Goal: Task Accomplishment & Management: Complete application form

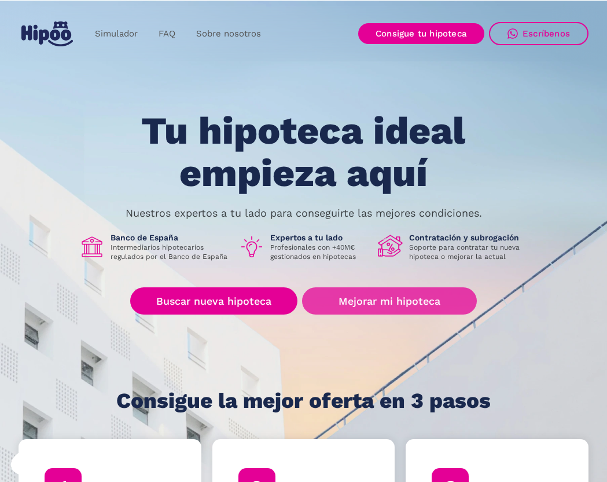
click at [400, 307] on link "Mejorar mi hipoteca" at bounding box center [389, 300] width 174 height 27
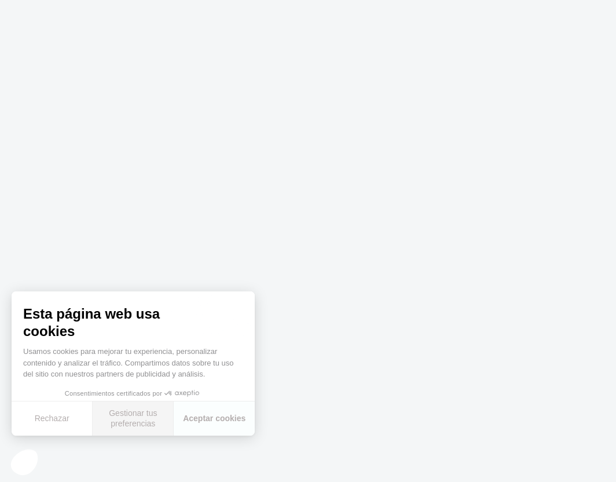
click at [155, 416] on button "Gestionar tus preferencias" at bounding box center [133, 418] width 81 height 34
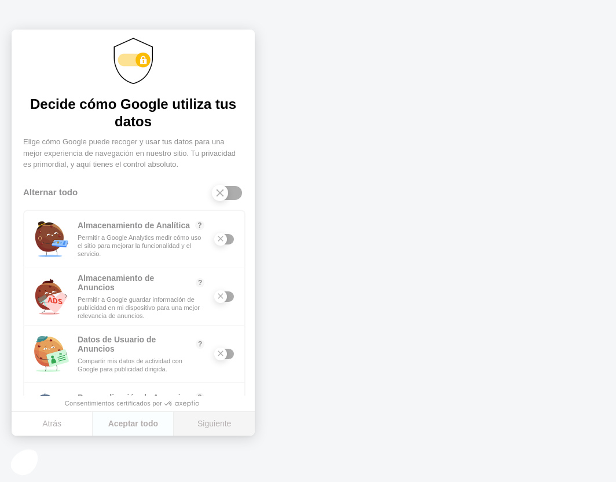
click at [230, 424] on button "Siguiente" at bounding box center [214, 424] width 81 height 24
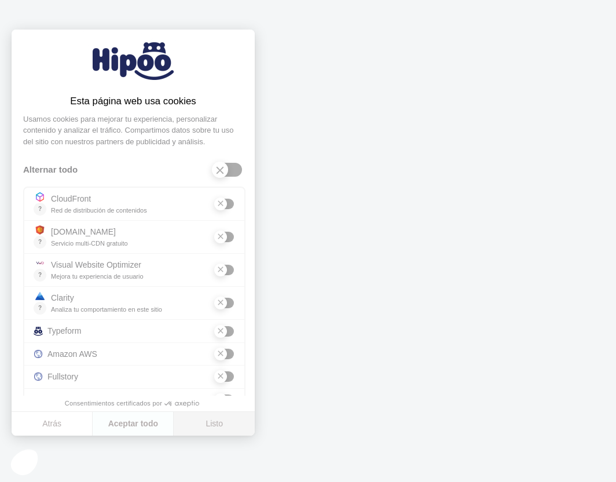
click at [230, 424] on button "Listo" at bounding box center [214, 424] width 81 height 24
